Goal: Information Seeking & Learning: Compare options

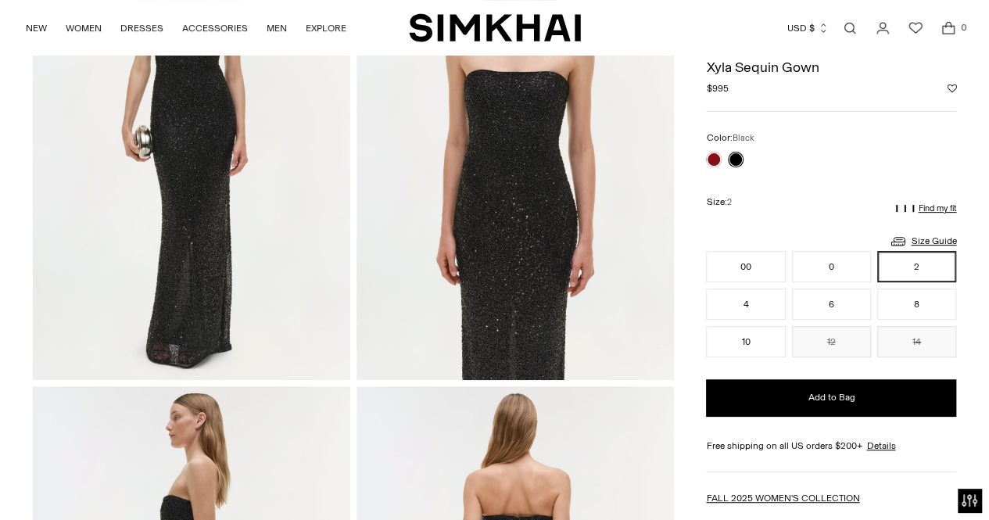
scroll to position [209, 0]
click at [715, 154] on link at bounding box center [714, 160] width 16 height 16
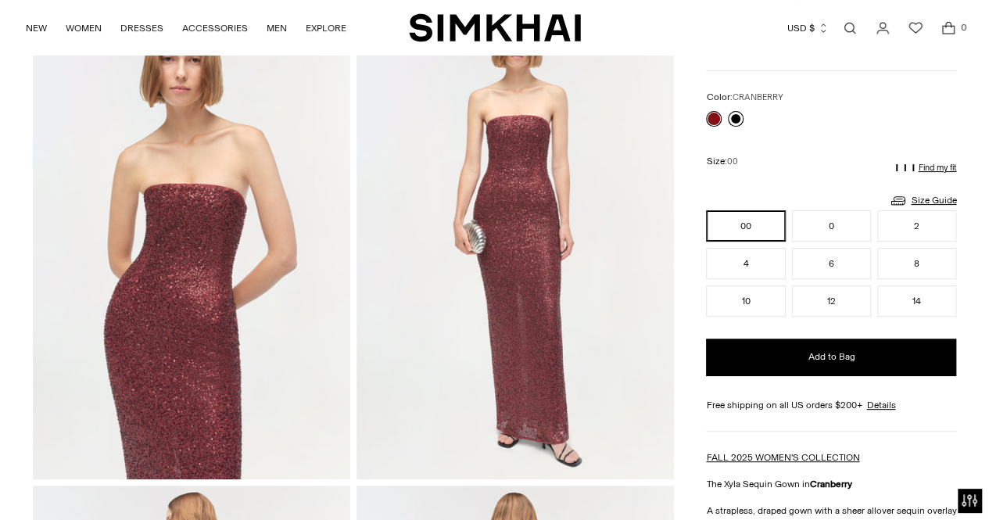
click at [738, 118] on link at bounding box center [736, 119] width 16 height 16
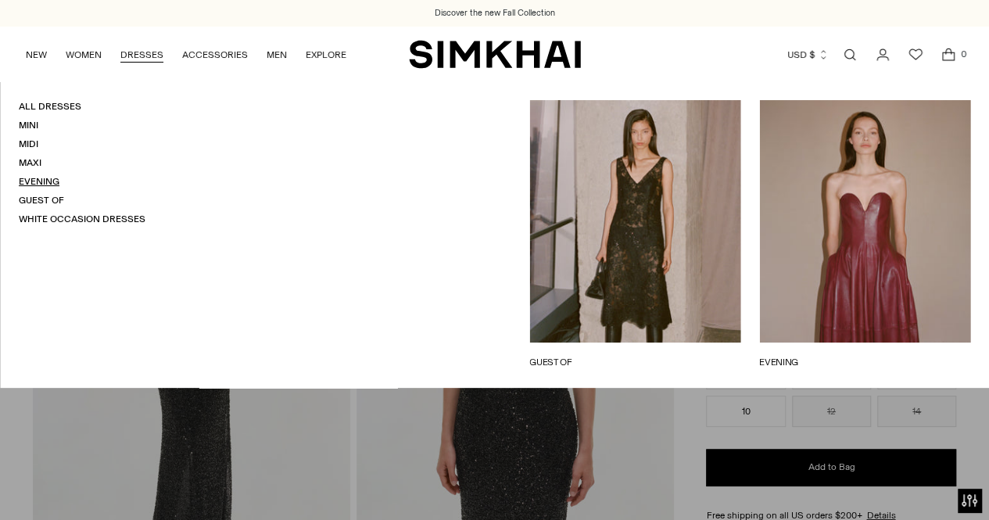
click at [43, 179] on link "Evening" at bounding box center [39, 181] width 41 height 11
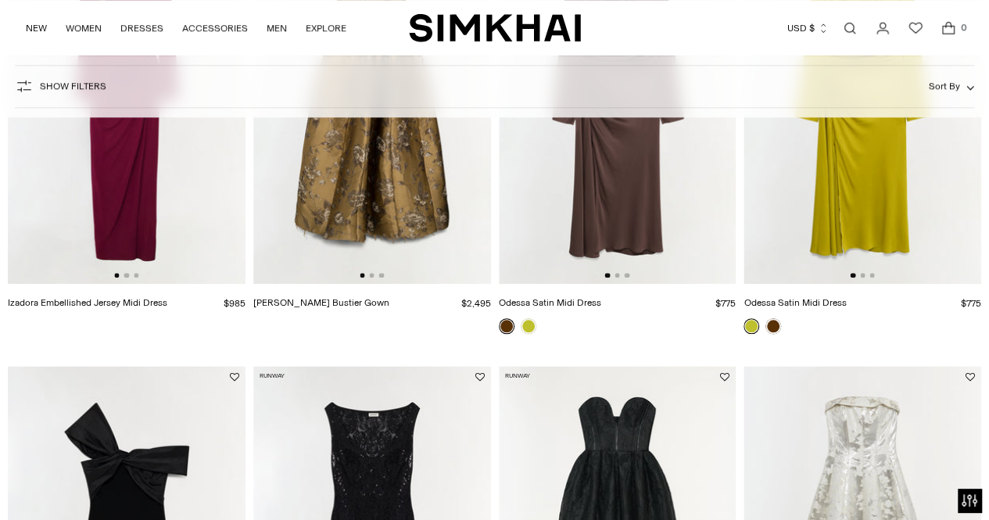
scroll to position [730, 0]
click at [127, 278] on img at bounding box center [127, 104] width 238 height 357
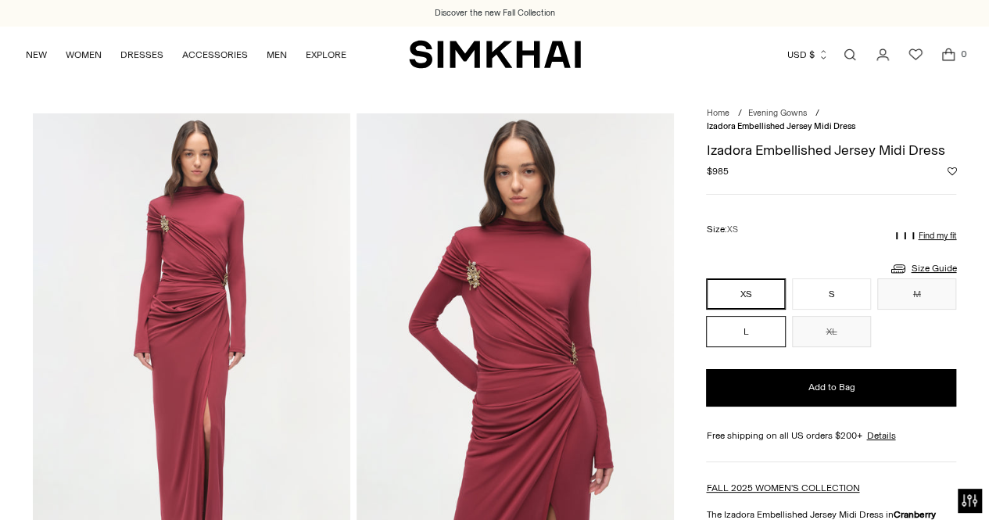
click at [753, 334] on button "L" at bounding box center [745, 331] width 79 height 31
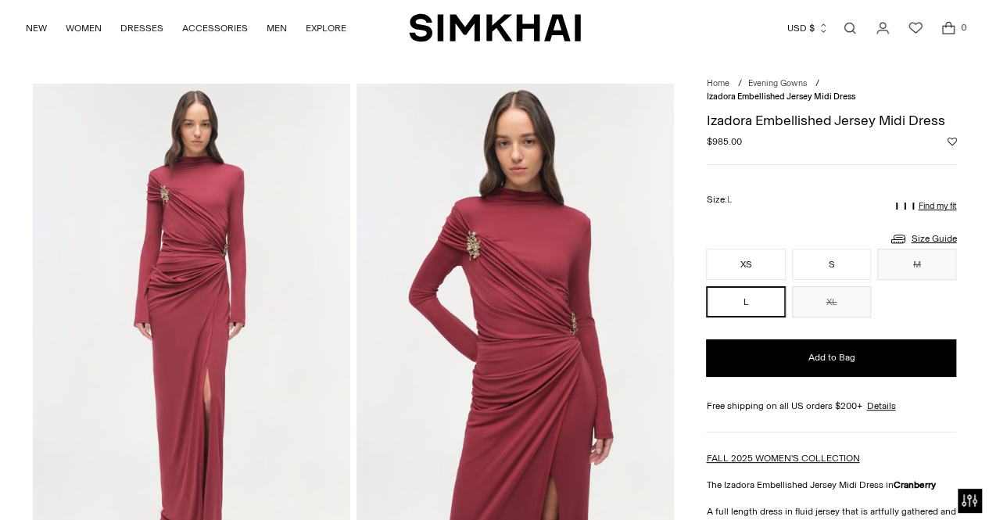
scroll to position [27, 0]
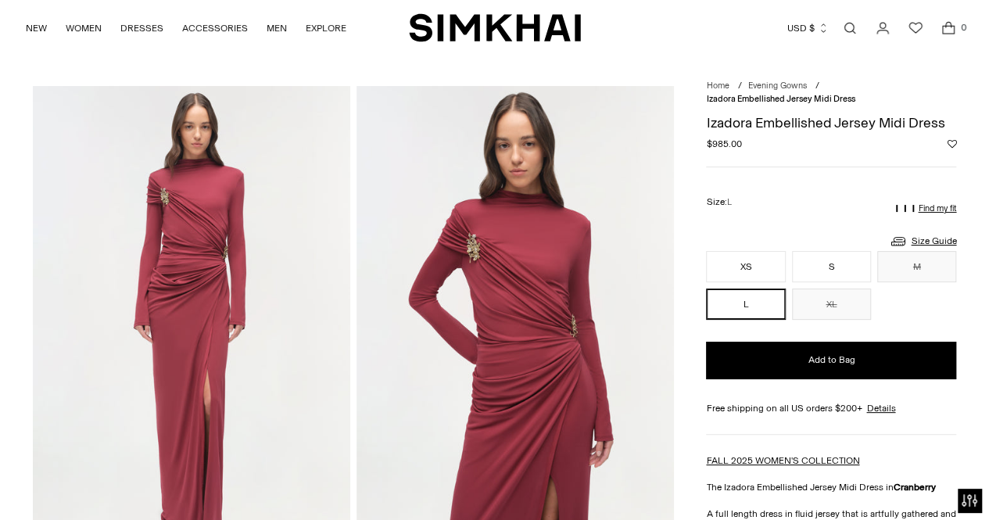
click at [167, 199] on img at bounding box center [191, 324] width 317 height 476
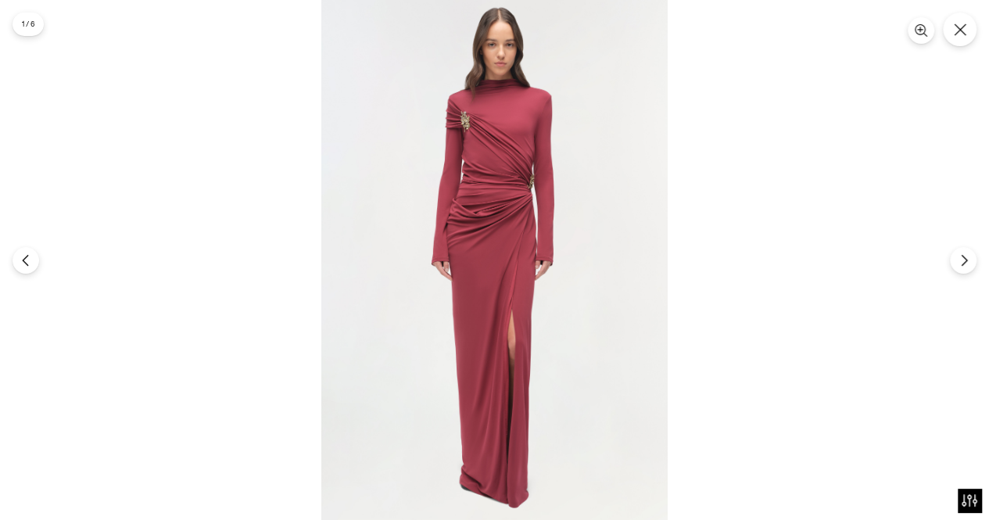
click at [470, 123] on img at bounding box center [494, 260] width 346 height 520
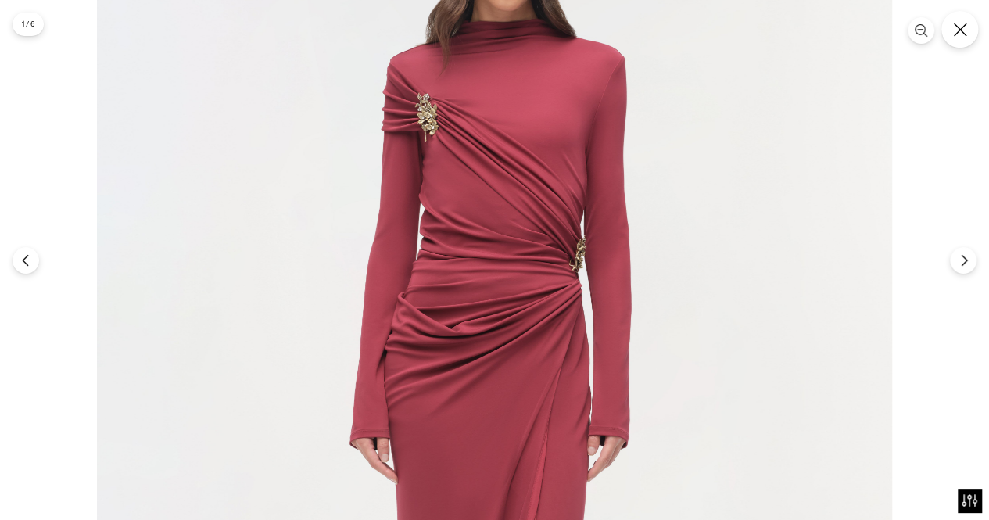
click at [970, 33] on button "Close" at bounding box center [959, 29] width 37 height 37
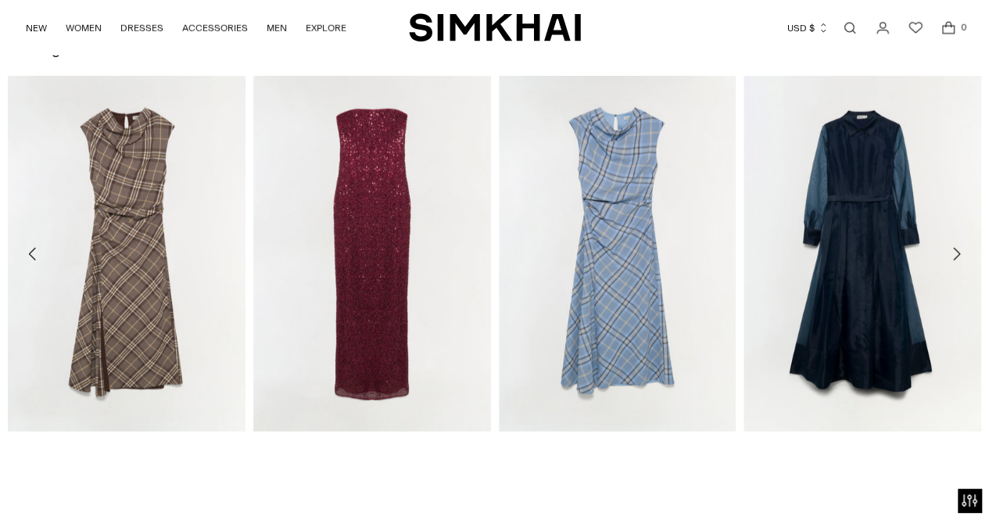
scroll to position [2027, 0]
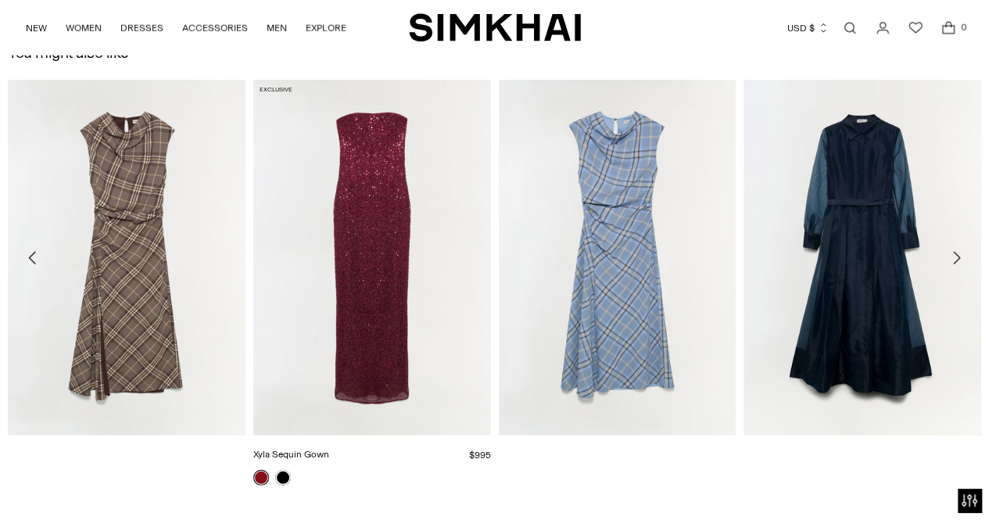
click at [329, 449] on link "Xyla Sequin Gown" at bounding box center [291, 454] width 76 height 11
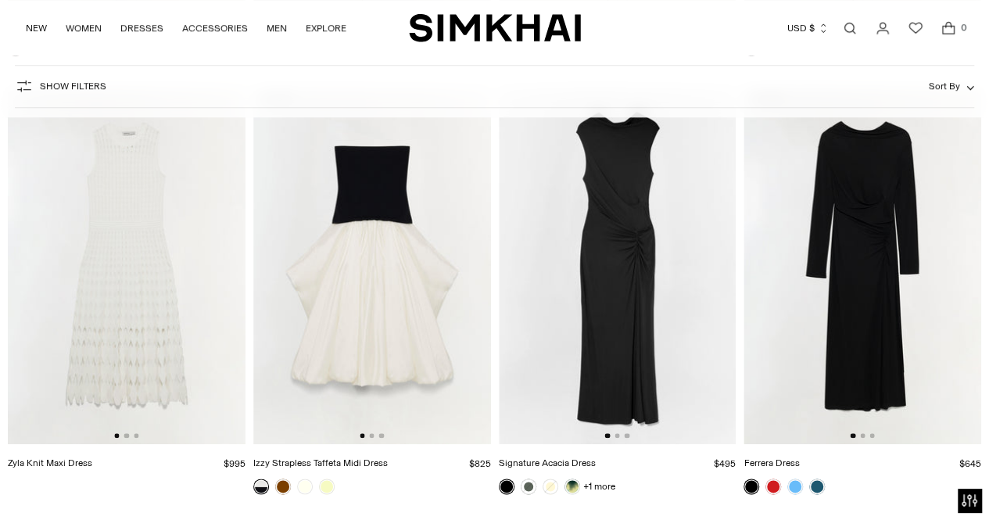
scroll to position [3622, 0]
click at [777, 481] on link at bounding box center [774, 486] width 16 height 16
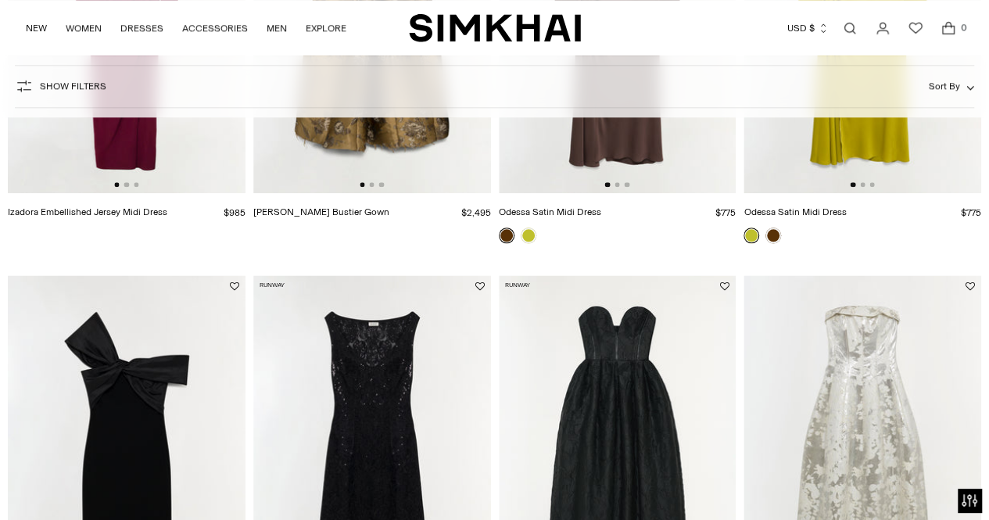
scroll to position [820, 0]
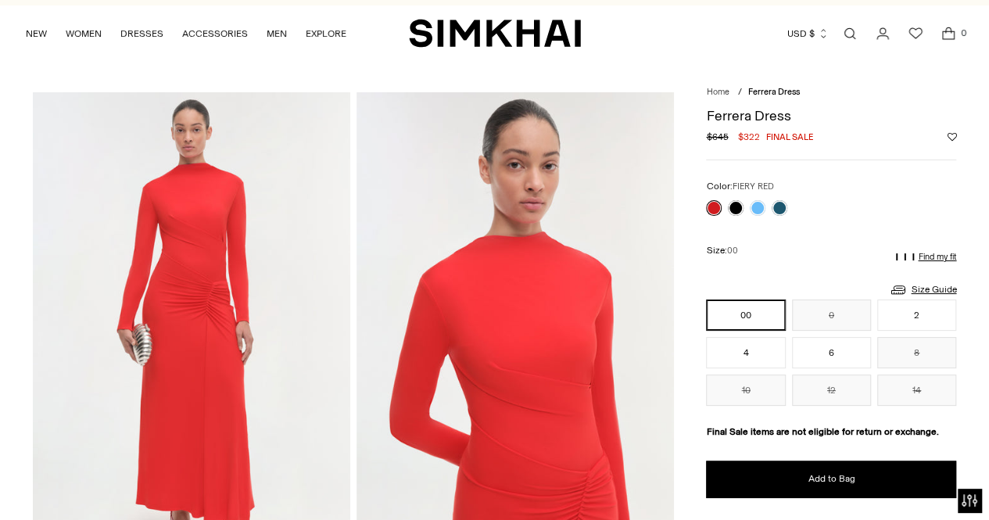
scroll to position [20, 0]
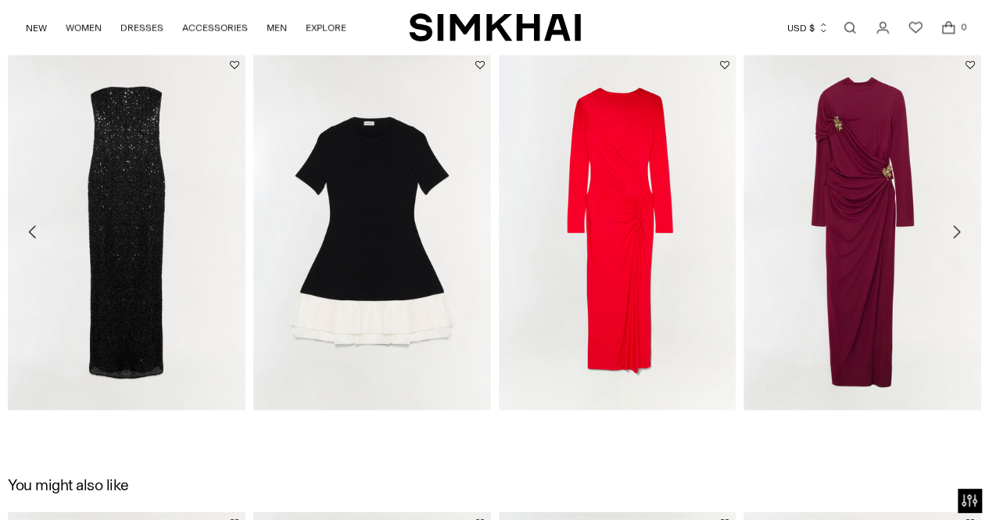
scroll to position [1595, 0]
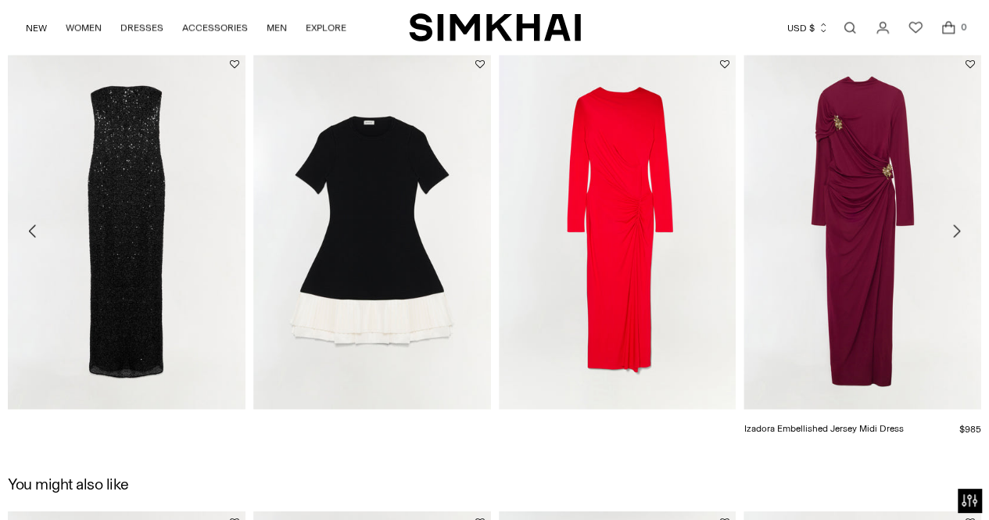
click at [834, 423] on link "Izadora Embellished Jersey Midi Dress" at bounding box center [824, 428] width 160 height 11
